Goal: Task Accomplishment & Management: Manage account settings

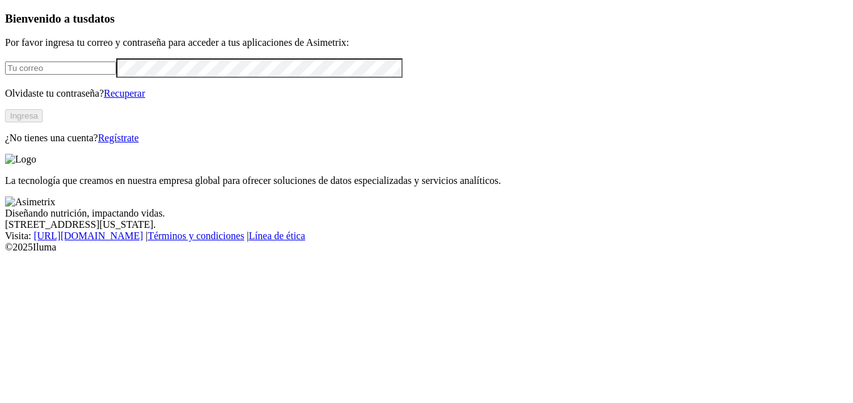
type input "jgomez@aviagen.com"
click at [43, 123] on button "Ingresa" at bounding box center [24, 115] width 38 height 13
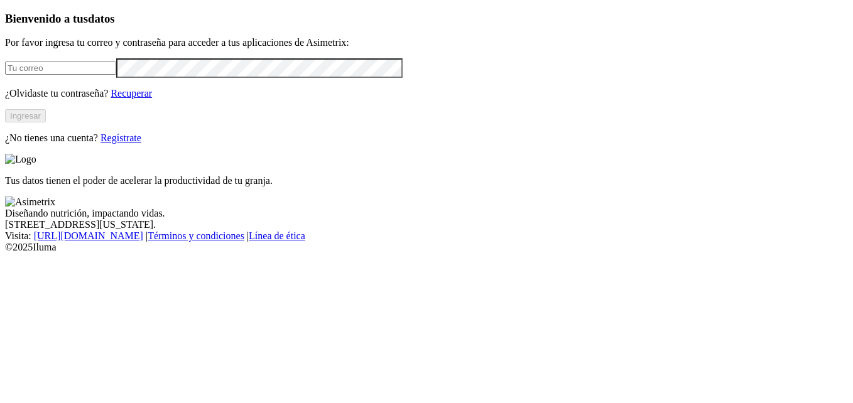
type input "[EMAIL_ADDRESS][DOMAIN_NAME]"
click at [46, 123] on button "Ingresar" at bounding box center [25, 115] width 41 height 13
